Goal: Task Accomplishment & Management: Manage account settings

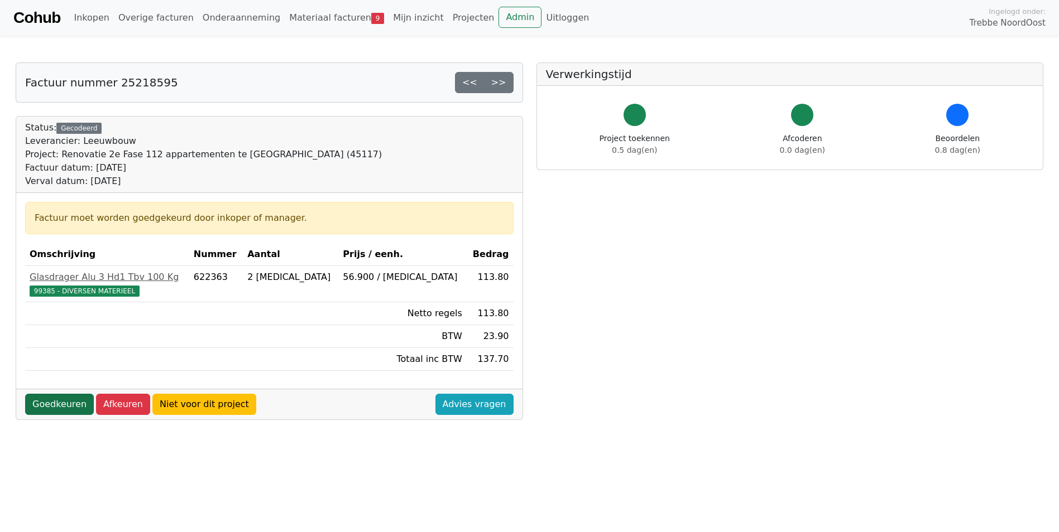
click at [44, 405] on link "Goedkeuren" at bounding box center [59, 404] width 69 height 21
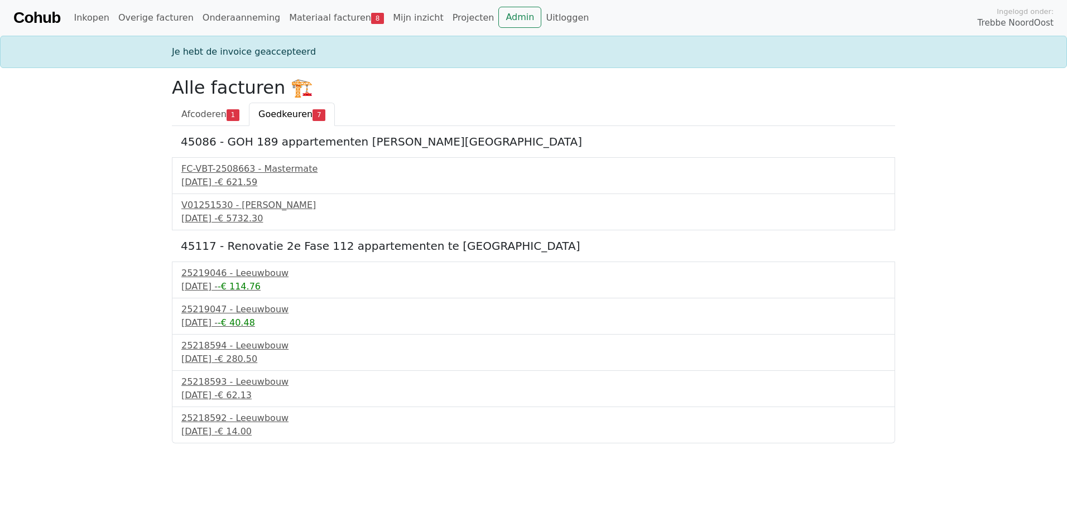
click at [242, 295] on div "25219046 - Leeuwbouw [DATE] - -€ 114.76" at bounding box center [533, 280] width 723 height 37
click at [243, 289] on div "30 september 2025 - -€ 114.76" at bounding box center [533, 286] width 704 height 13
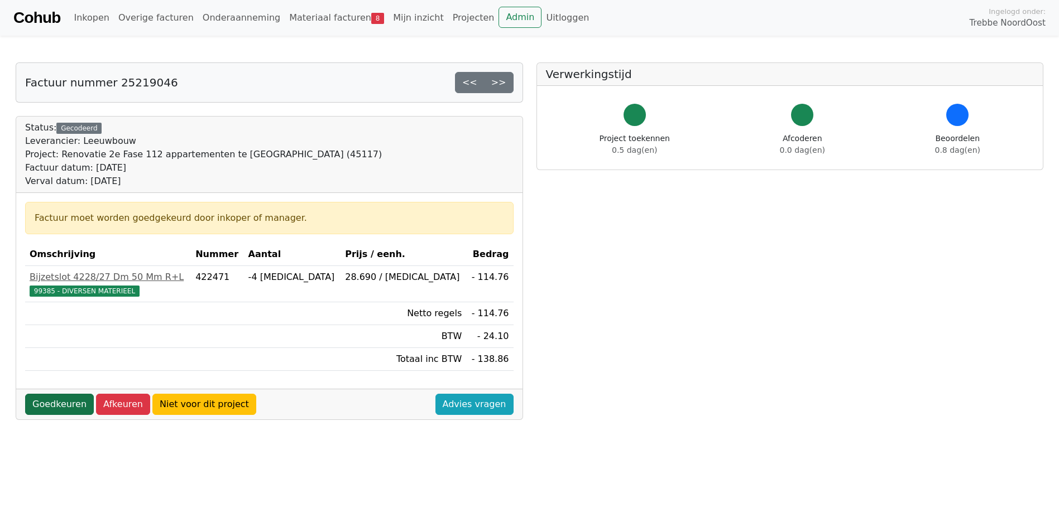
click at [66, 404] on link "Goedkeuren" at bounding box center [59, 404] width 69 height 21
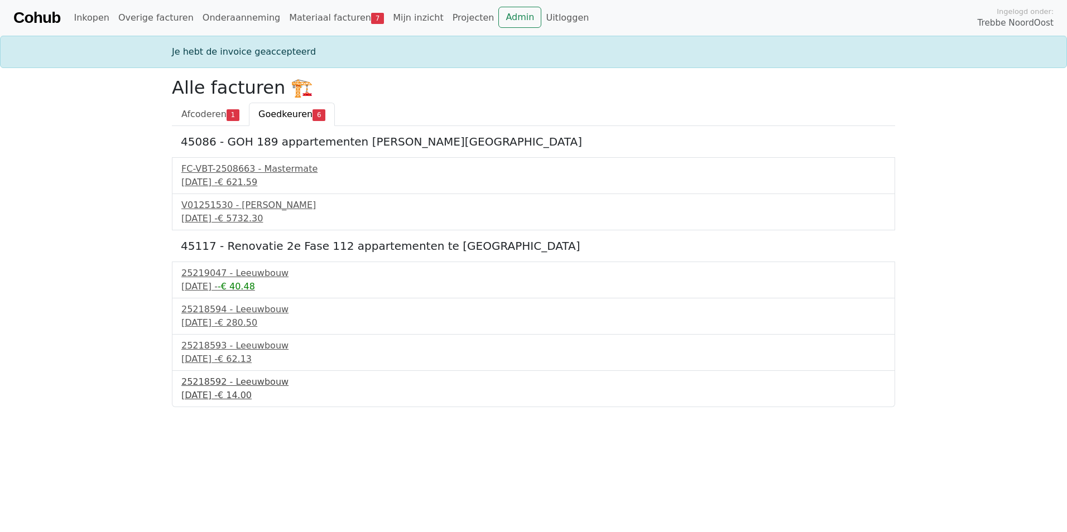
click at [256, 387] on div "25218592 - Leeuwbouw" at bounding box center [533, 382] width 704 height 13
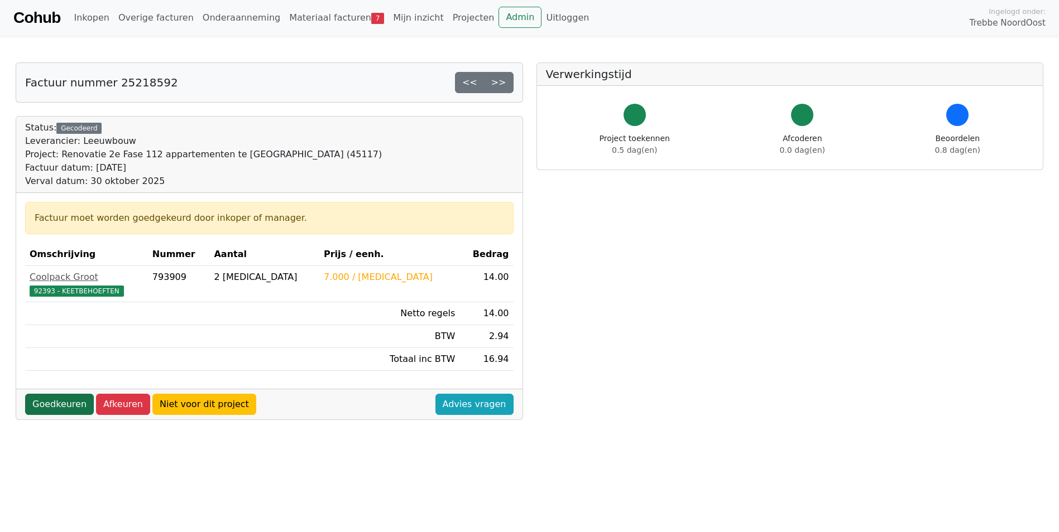
click at [31, 405] on link "Goedkeuren" at bounding box center [59, 404] width 69 height 21
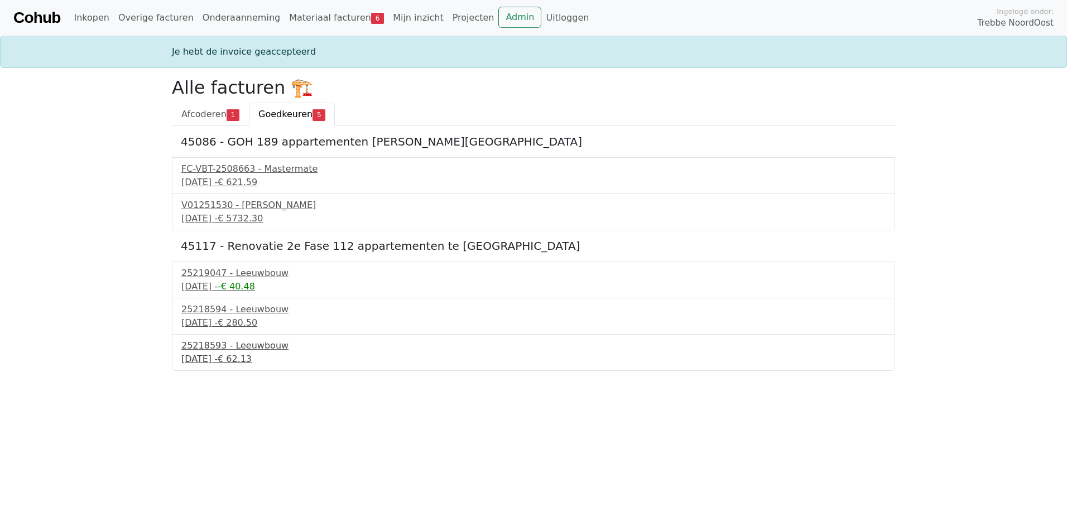
click at [230, 357] on div "30 september 2025 - € 62.13" at bounding box center [533, 359] width 704 height 13
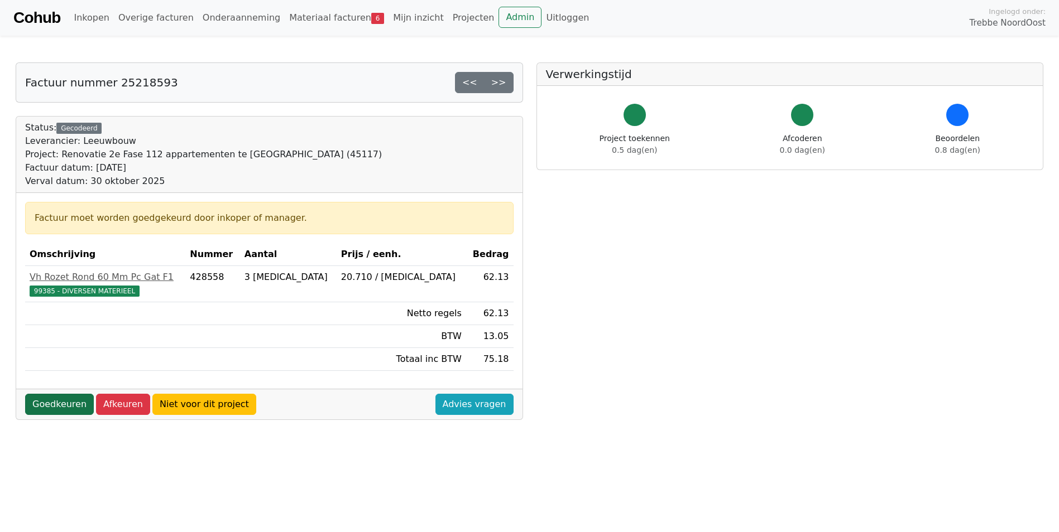
click at [62, 405] on link "Goedkeuren" at bounding box center [59, 404] width 69 height 21
